Goal: Information Seeking & Learning: Learn about a topic

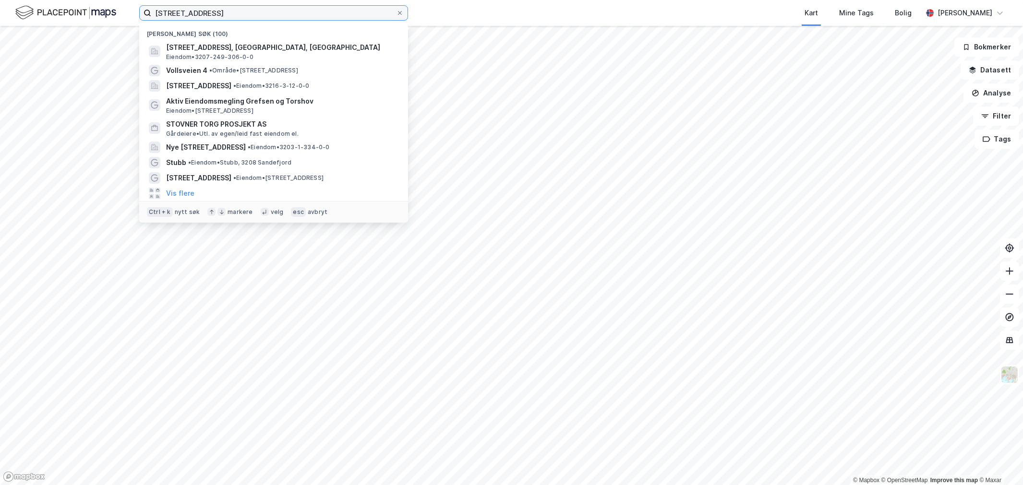
click at [176, 13] on input "[STREET_ADDRESS]" at bounding box center [273, 13] width 245 height 14
paste input "Oslo Fringe Invest AS"
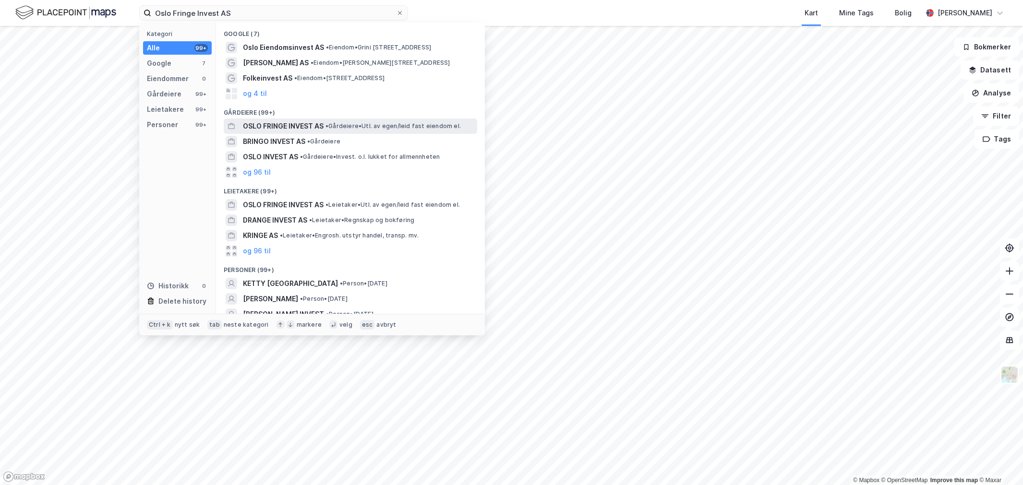
click at [272, 125] on span "OSLO FRINGE INVEST AS" at bounding box center [283, 126] width 81 height 12
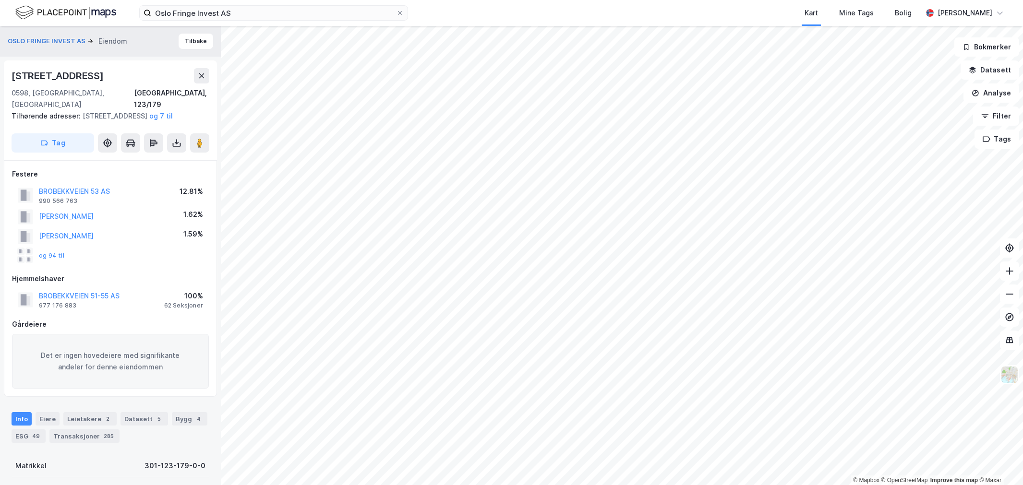
scroll to position [1, 0]
click at [0, 0] on button "BROBEKKVEIEN 53 AS" at bounding box center [0, 0] width 0 height 0
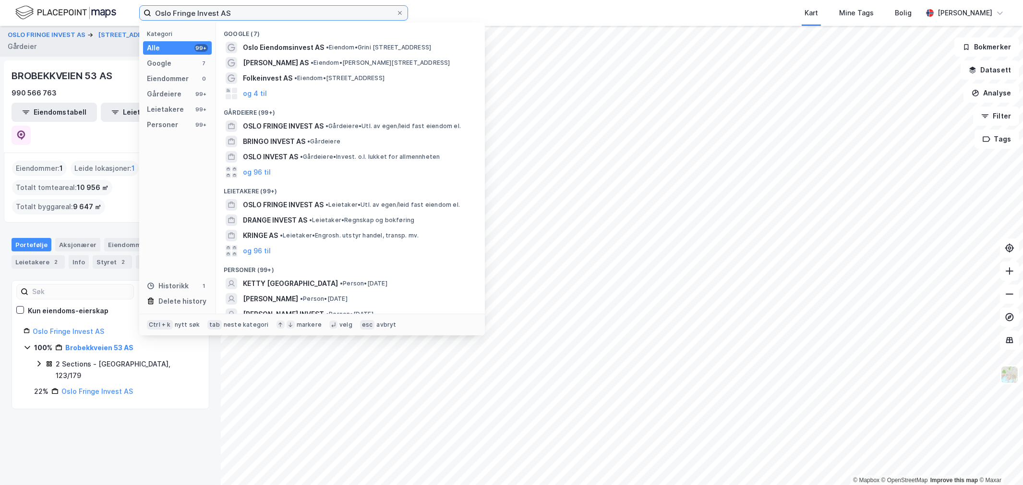
click at [209, 10] on input "Oslo Fringe Invest AS" at bounding box center [273, 13] width 245 height 14
click at [205, 13] on input "Oslo Fringe AS" at bounding box center [273, 13] width 245 height 14
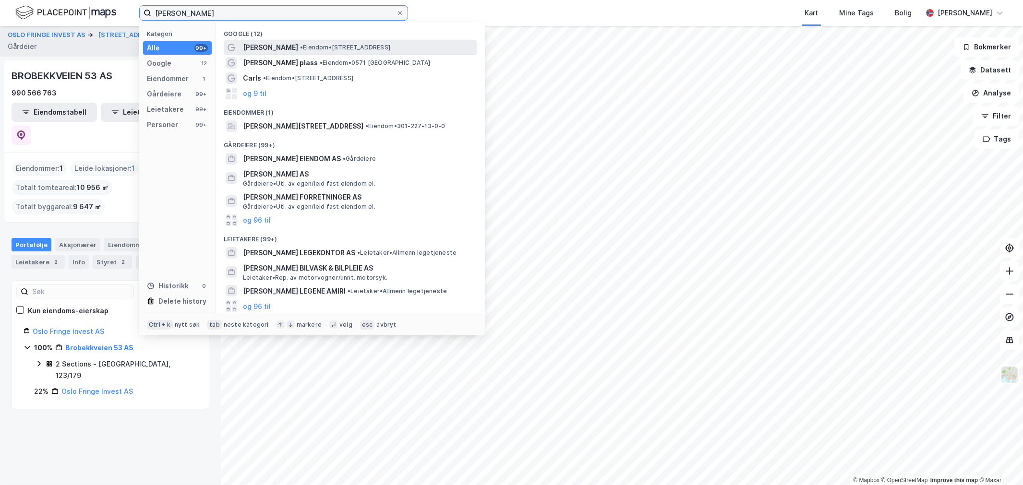
type input "[PERSON_NAME]"
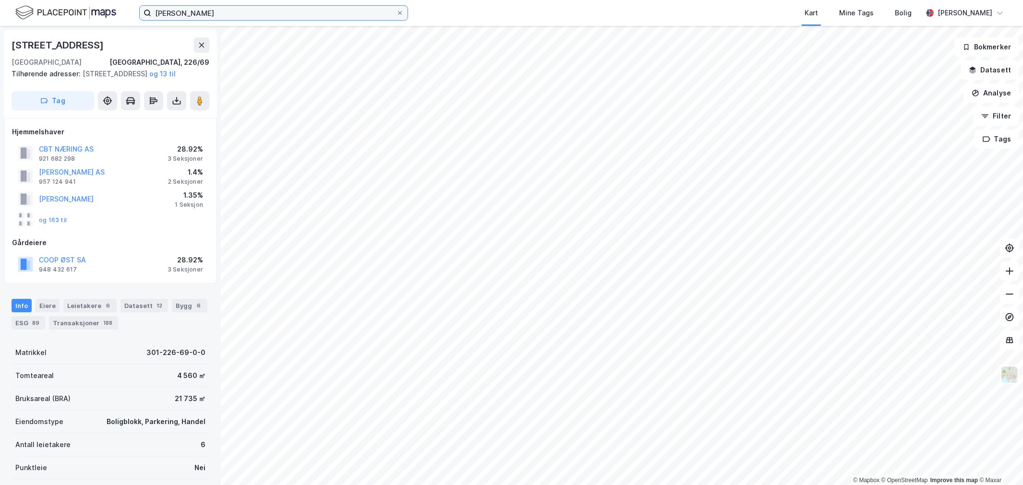
scroll to position [1, 0]
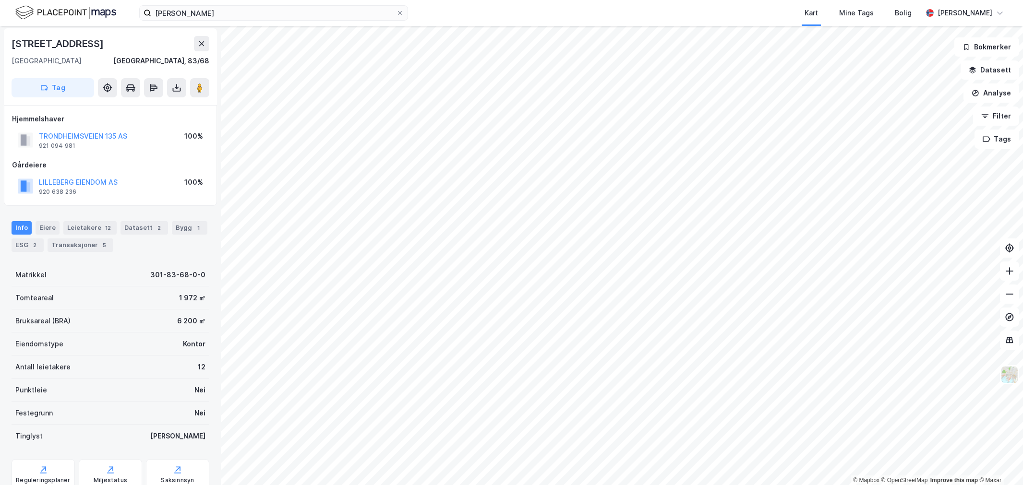
scroll to position [1, 0]
drag, startPoint x: 96, startPoint y: 131, endPoint x: 12, endPoint y: 135, distance: 84.1
click at [12, 135] on div "NYE TRH 137 AS 928 655 113 100%" at bounding box center [110, 140] width 197 height 23
